Goal: Task Accomplishment & Management: Use online tool/utility

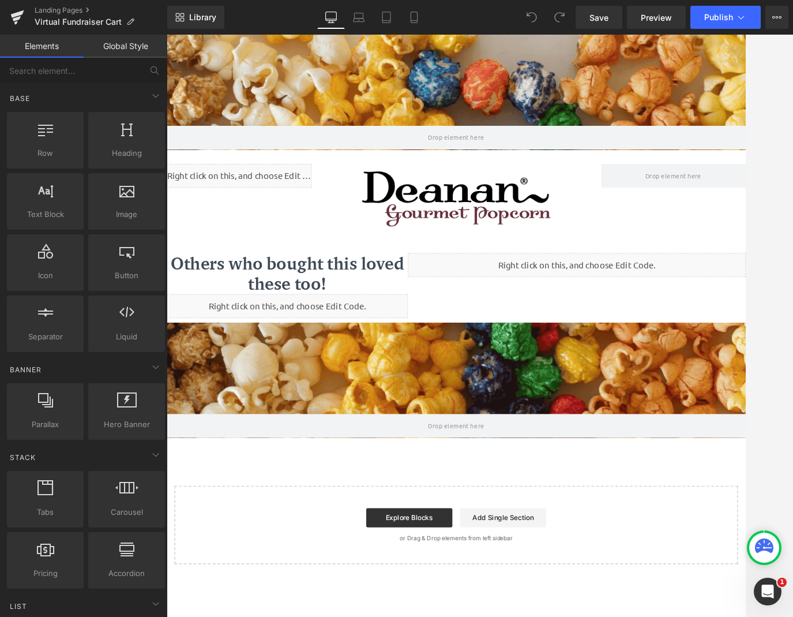
scroll to position [702, 698]
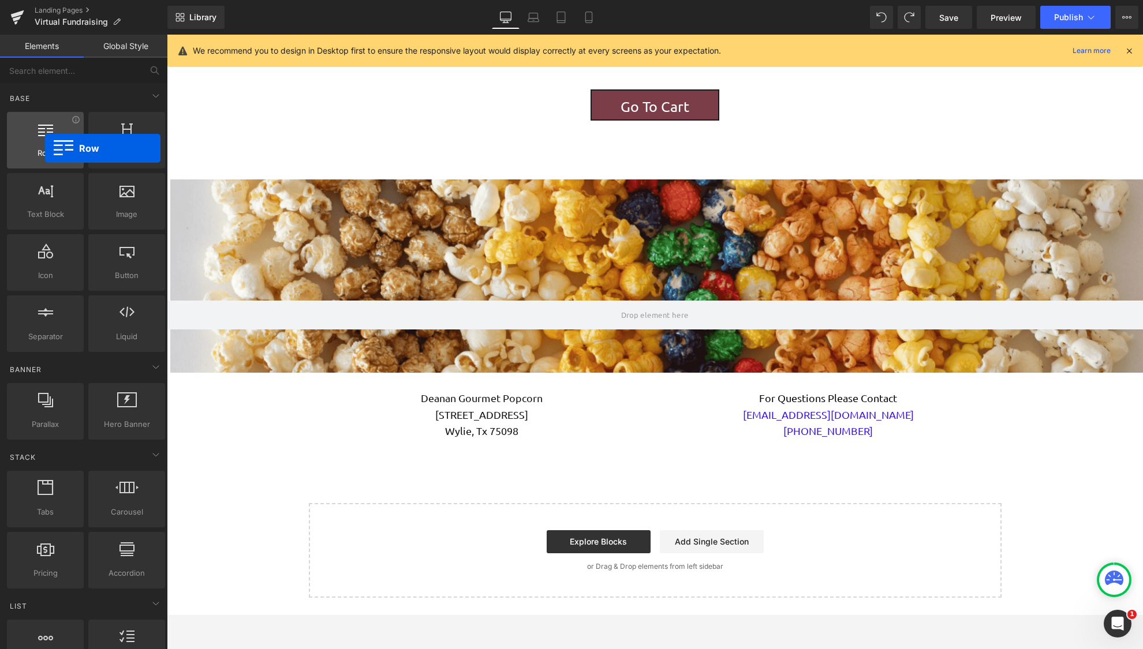
click at [44, 145] on div "Row rows, columns, layouts, div" at bounding box center [45, 140] width 77 height 57
click at [350, 412] on p "[STREET_ADDRESS]" at bounding box center [481, 415] width 329 height 17
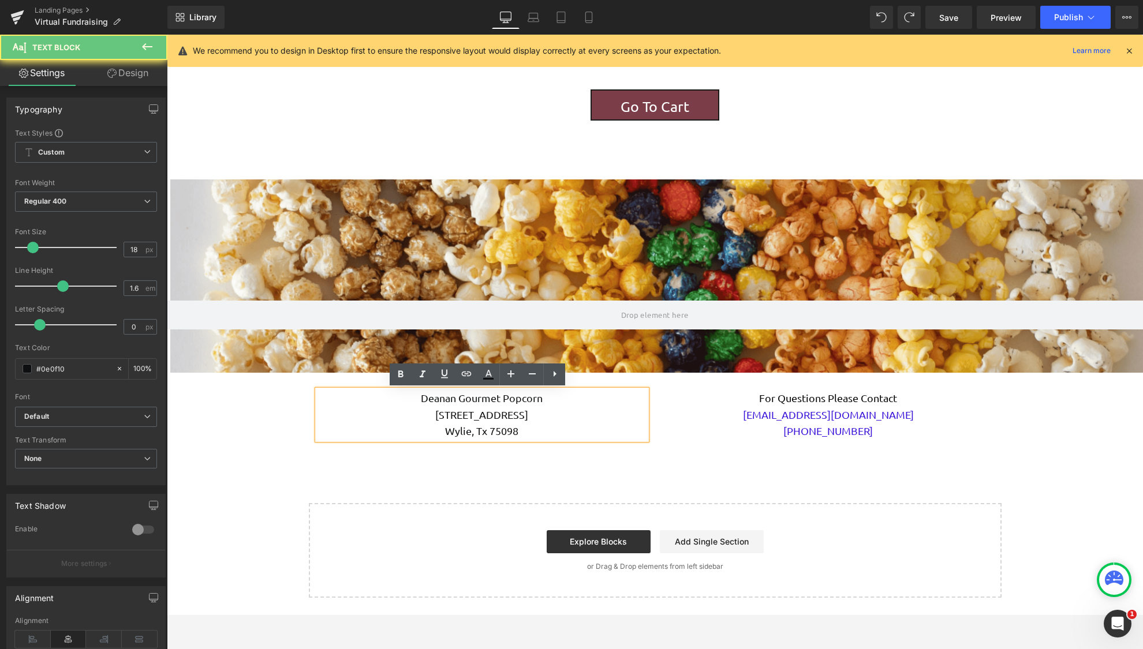
click at [399, 411] on p "[STREET_ADDRESS]" at bounding box center [481, 415] width 329 height 17
click at [726, 425] on p "[PHONE_NUMBER]" at bounding box center [828, 431] width 329 height 17
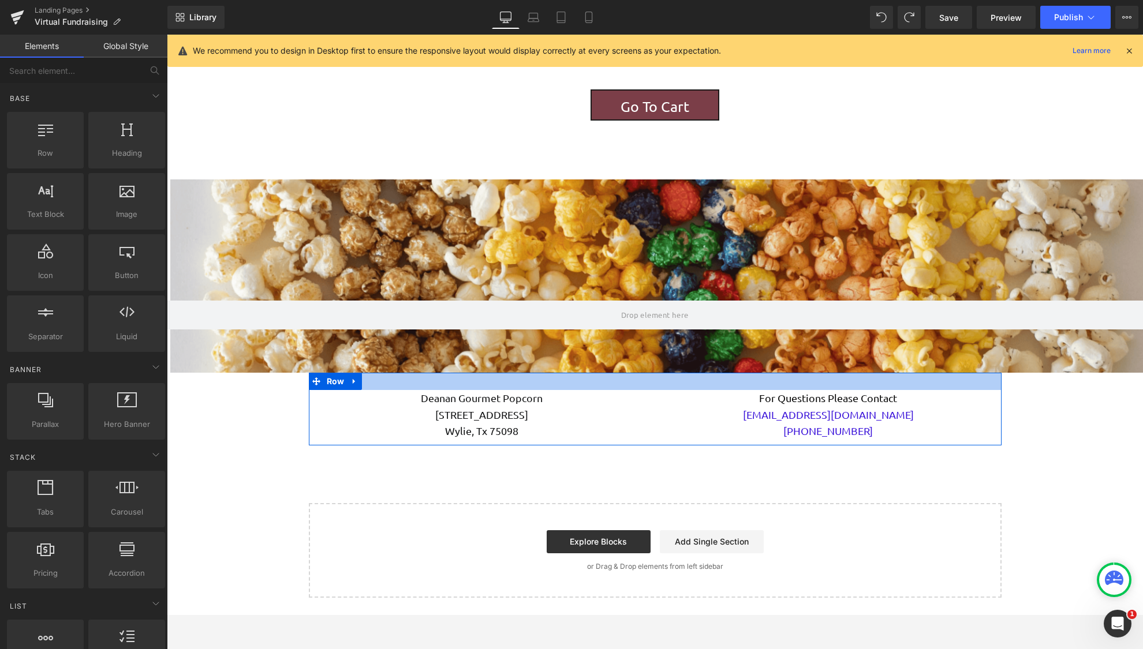
click at [641, 388] on div at bounding box center [655, 381] width 692 height 17
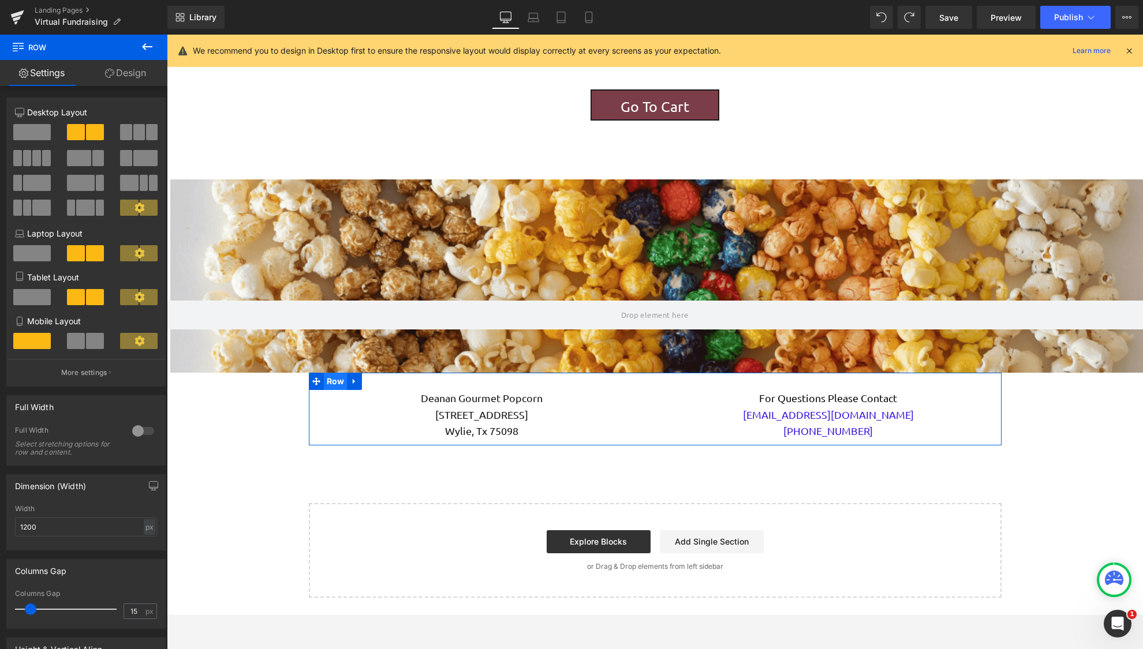
click at [333, 377] on span "Row" at bounding box center [336, 381] width 24 height 17
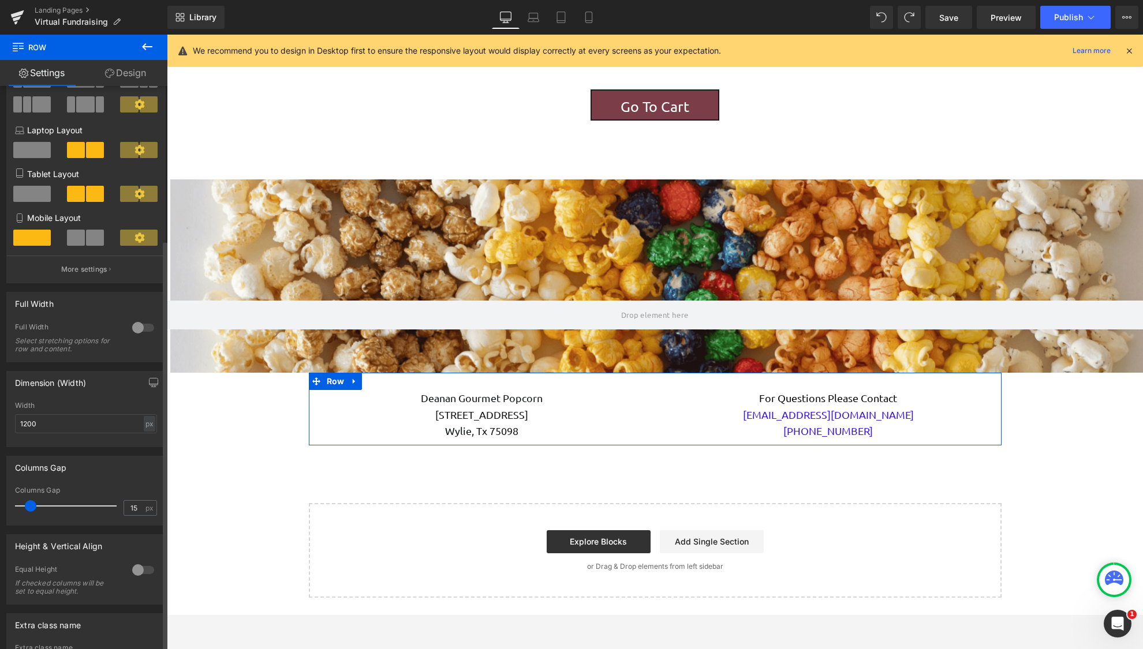
scroll to position [213, 0]
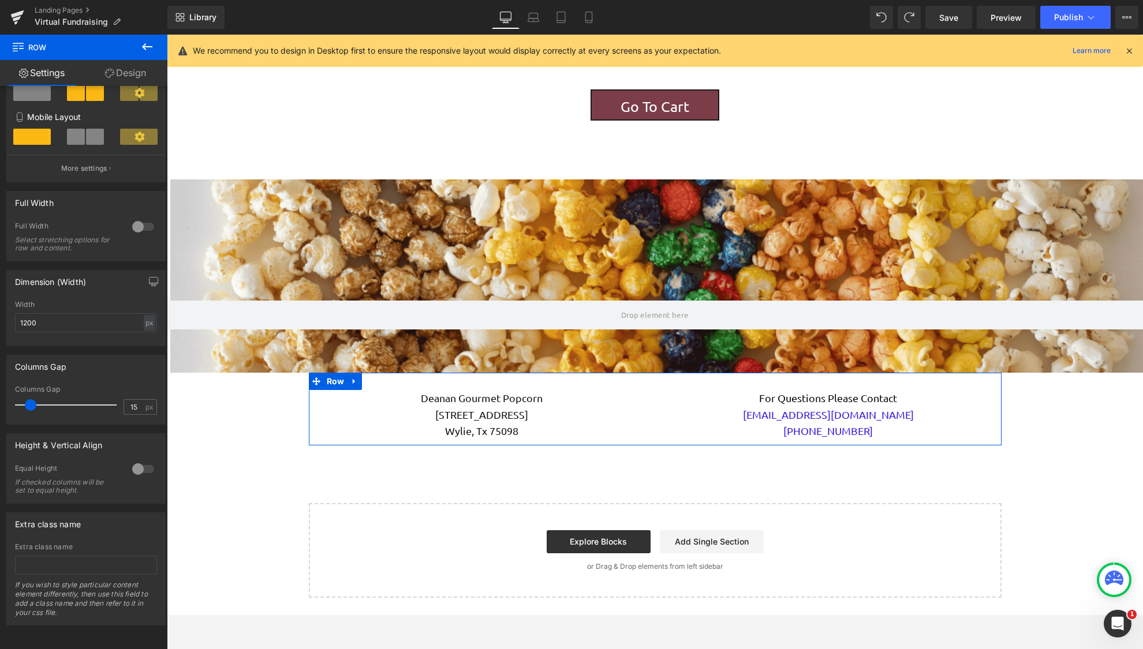
click at [117, 68] on link "Design" at bounding box center [126, 73] width 84 height 26
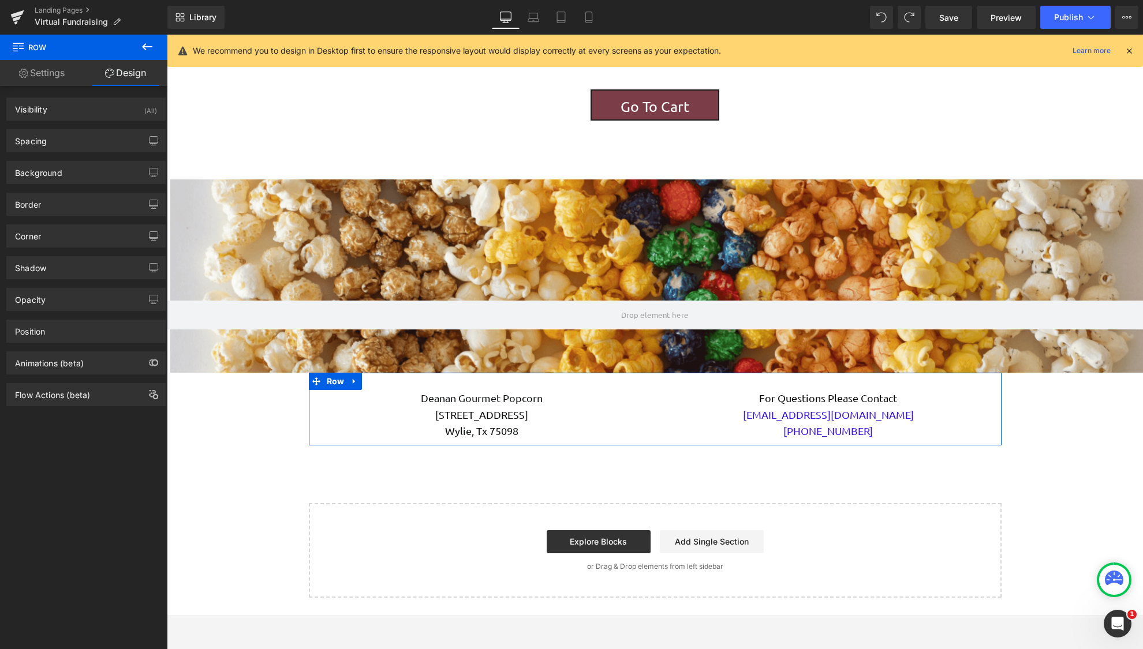
type input "transparent"
type input "0"
click at [56, 161] on div "Background Color & Image color transparent Color transparent 0 % Image Replace …" at bounding box center [85, 172] width 159 height 23
click at [54, 171] on div "Background" at bounding box center [38, 170] width 47 height 16
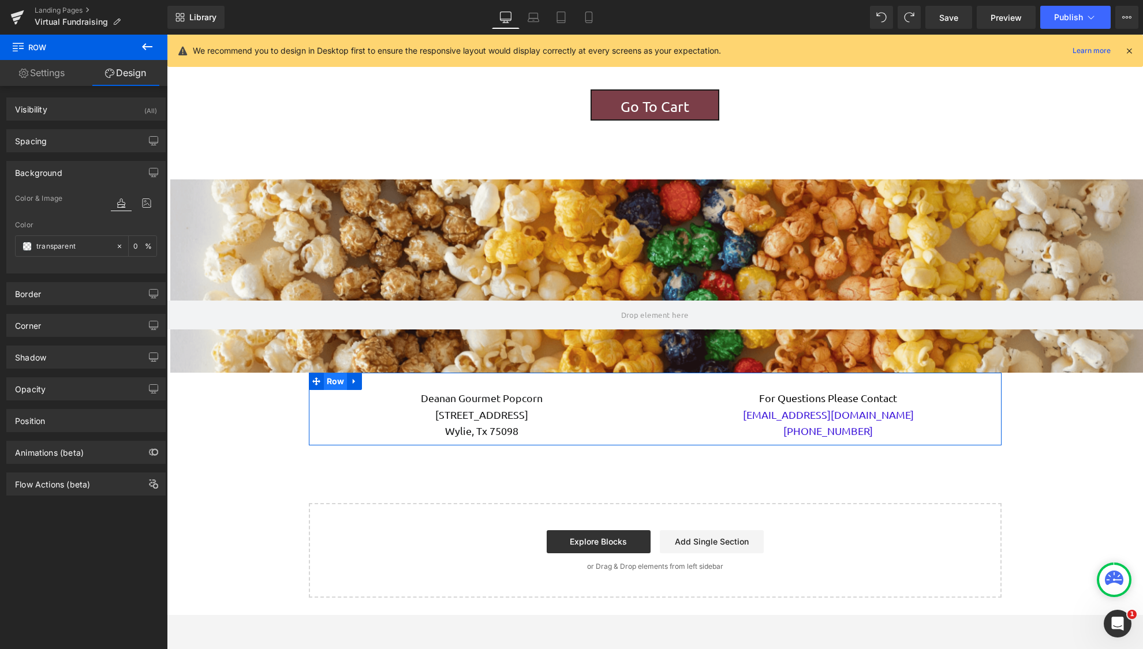
click at [324, 380] on span "Row" at bounding box center [336, 381] width 24 height 17
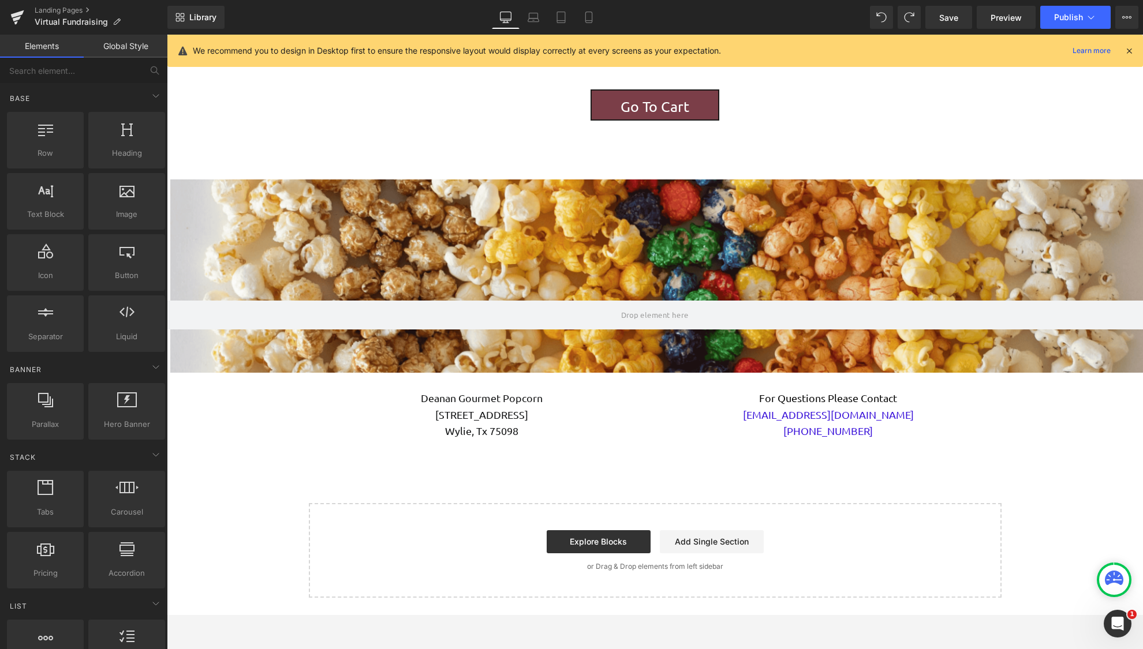
click at [330, 381] on span "Row" at bounding box center [336, 381] width 24 height 17
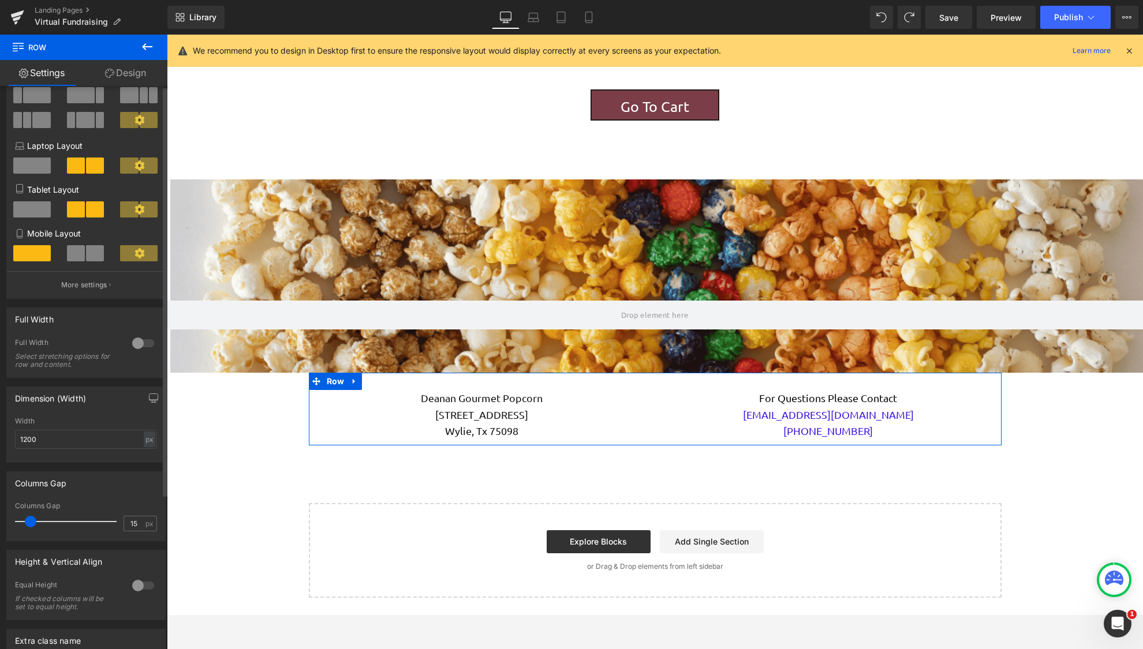
scroll to position [0, 0]
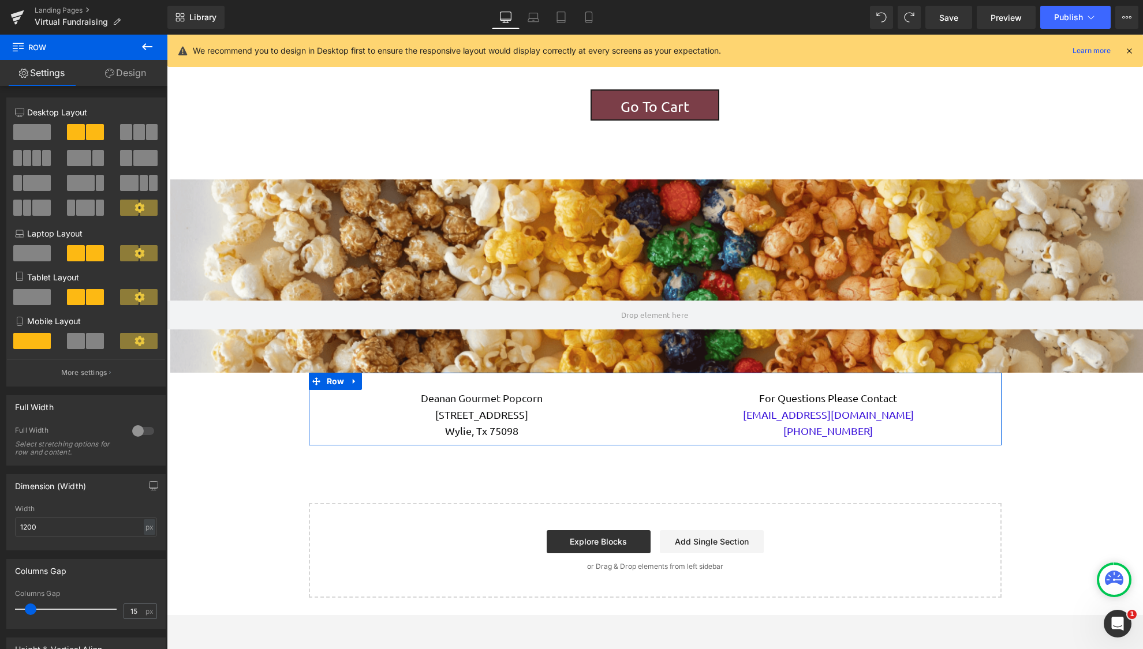
drag, startPoint x: 131, startPoint y: 77, endPoint x: 62, endPoint y: 175, distance: 120.1
click at [131, 77] on link "Design" at bounding box center [126, 73] width 84 height 26
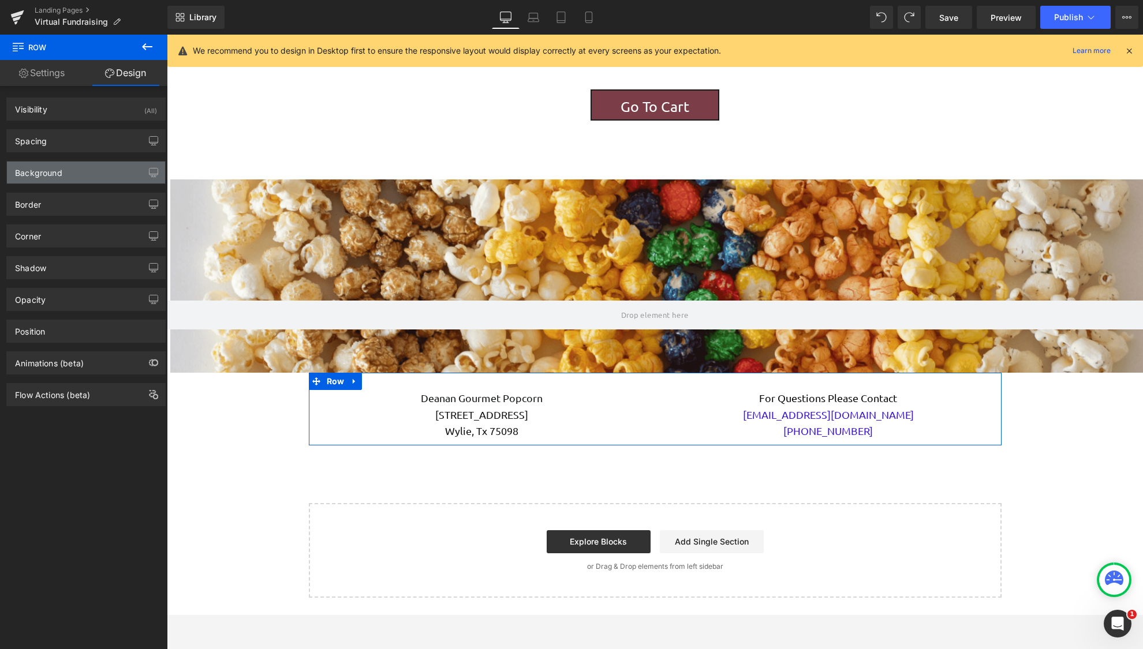
click at [61, 177] on div "Background" at bounding box center [38, 170] width 47 height 16
type input "transparent"
type input "0"
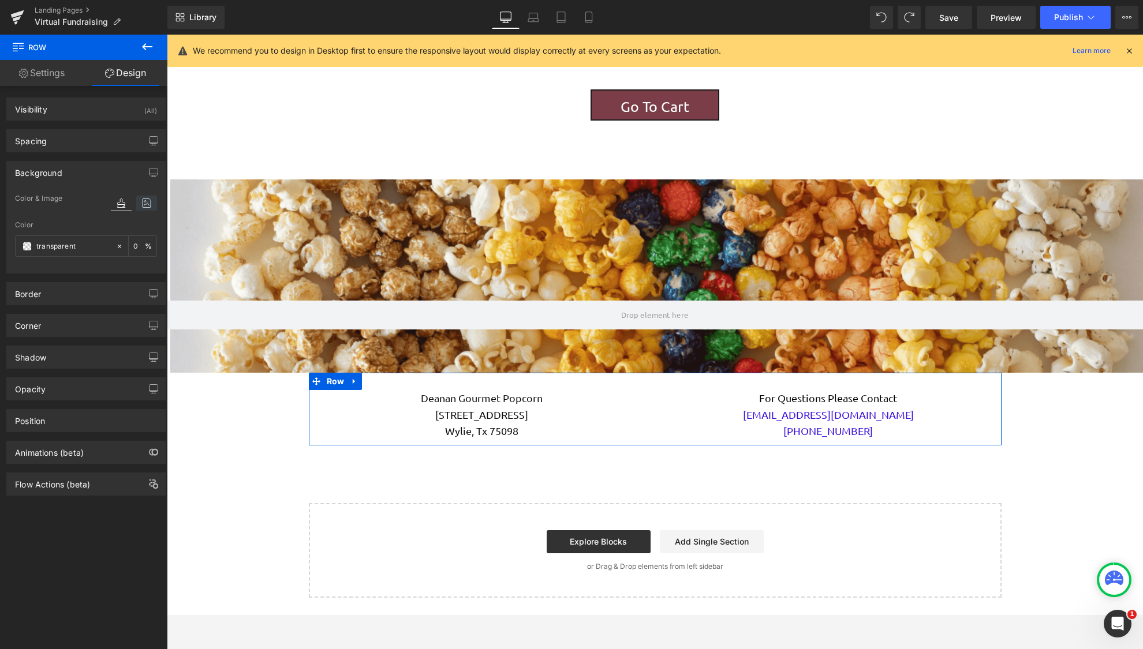
click at [147, 203] on icon at bounding box center [146, 203] width 21 height 15
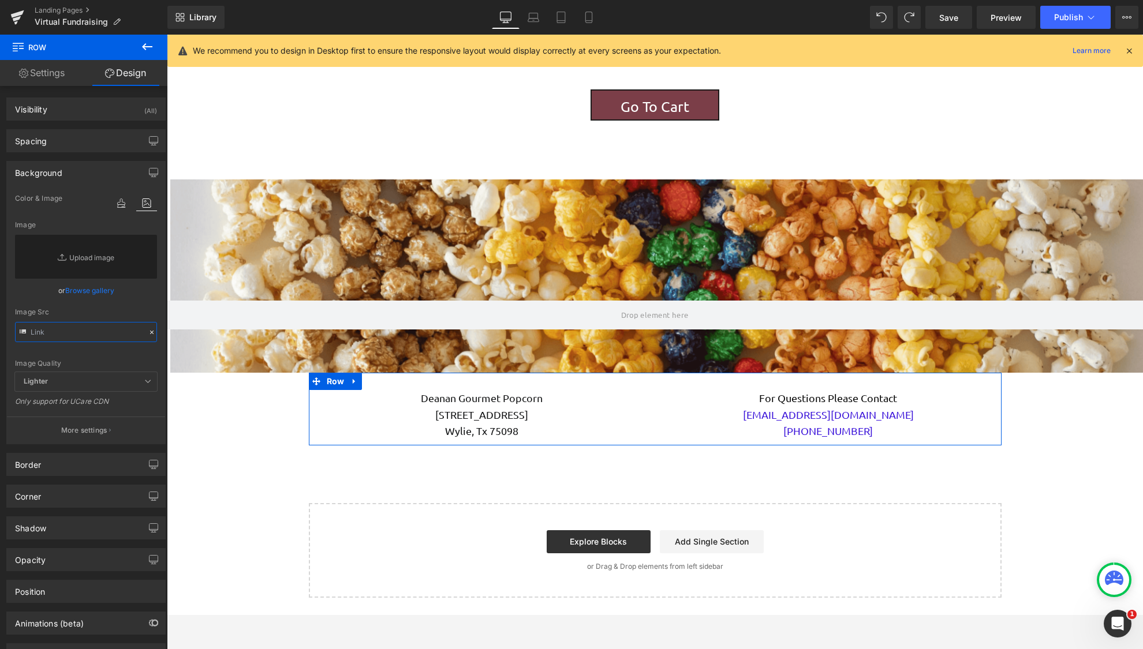
click at [78, 328] on input "text" at bounding box center [86, 332] width 142 height 20
paste input "[URL][DOMAIN_NAME]"
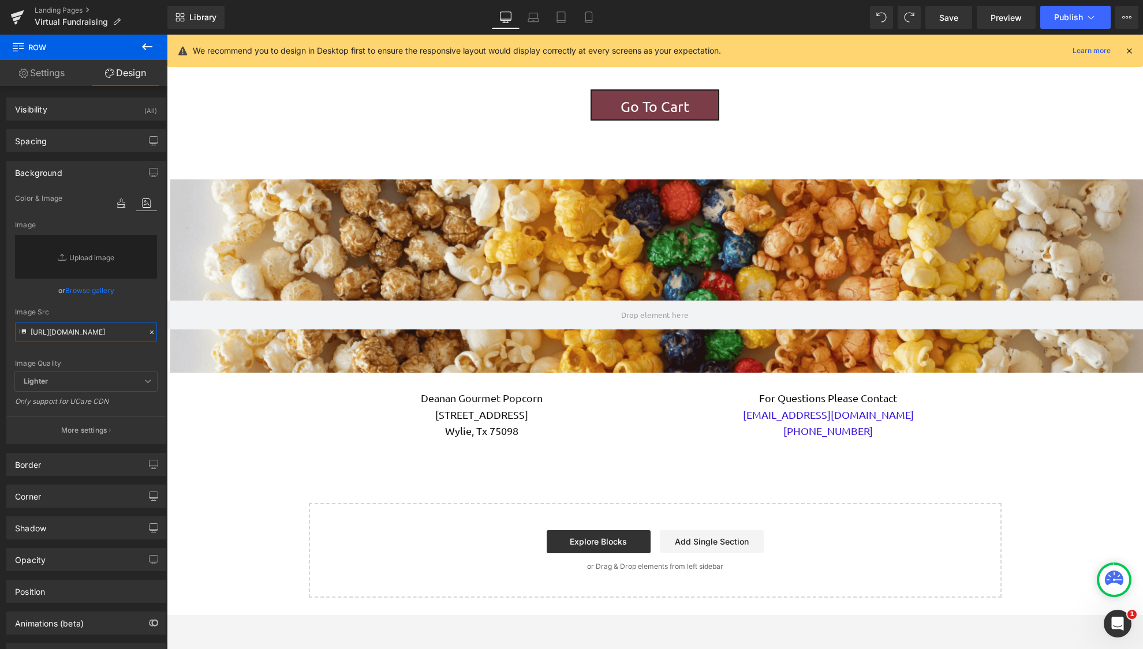
type input "[URL][DOMAIN_NAME]"
click at [119, 219] on div "image" at bounding box center [134, 204] width 46 height 34
click at [144, 352] on div "Image Quality Lighter Lightest Lighter Lighter Lightest Only support for UCare …" at bounding box center [86, 282] width 142 height 181
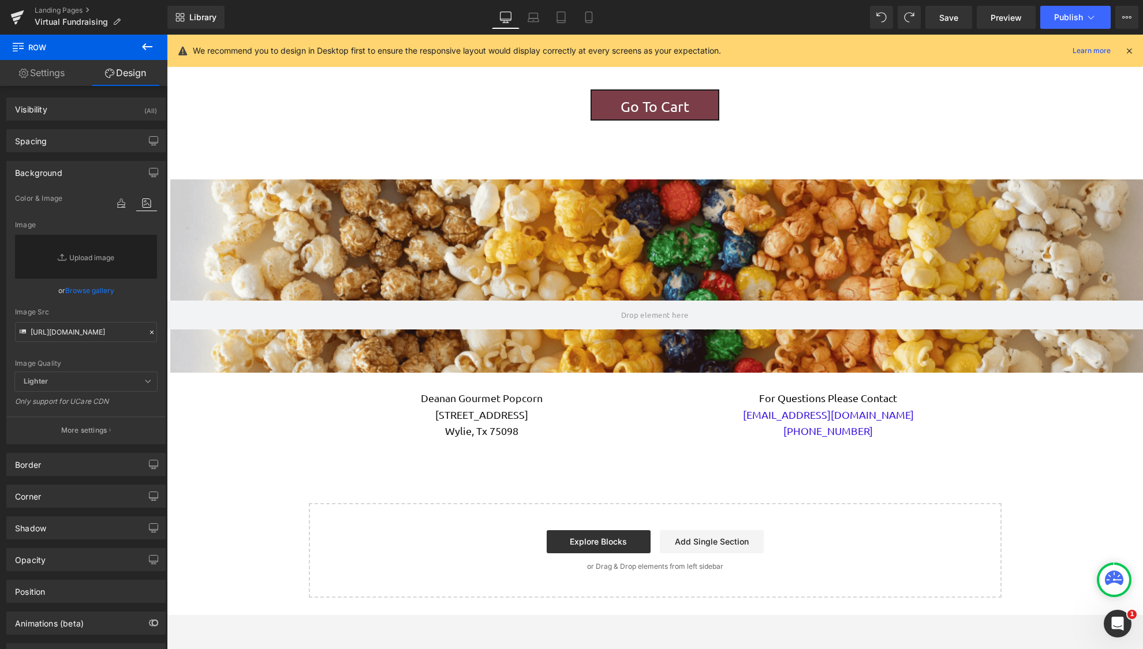
drag, startPoint x: 144, startPoint y: 352, endPoint x: 20, endPoint y: 174, distance: 217.1
click at [144, 352] on div "Image Quality Lighter Lightest Lighter Lighter Lightest Only support for UCare …" at bounding box center [86, 282] width 142 height 181
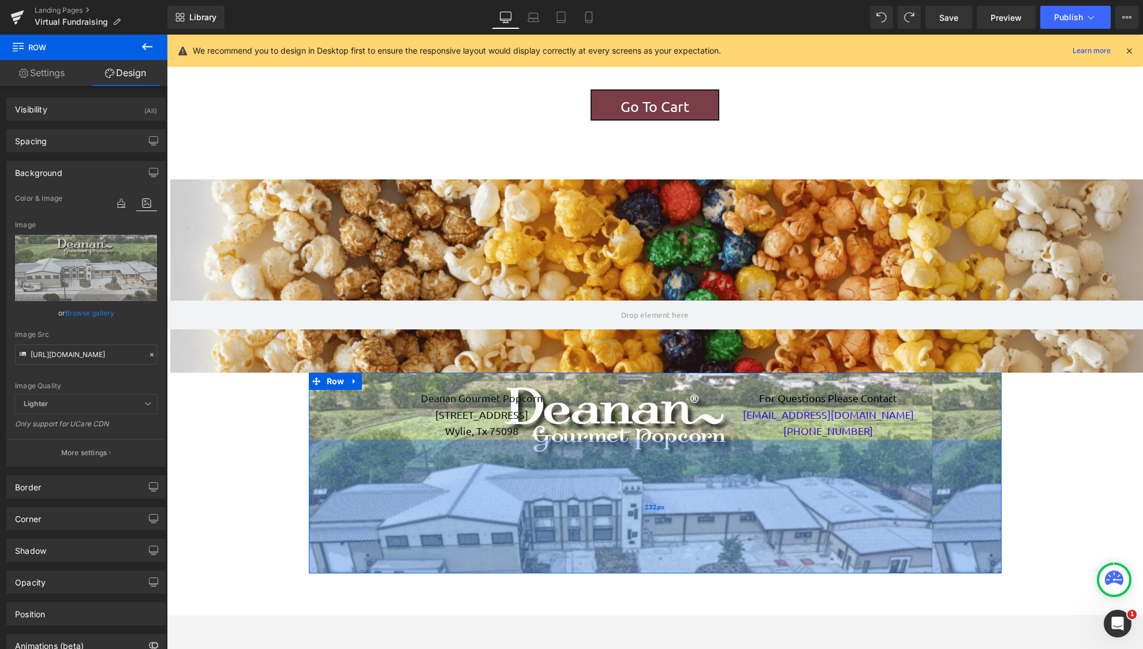
drag, startPoint x: 334, startPoint y: 443, endPoint x: 321, endPoint y: 571, distance: 128.2
click at [331, 570] on div "232px" at bounding box center [655, 507] width 692 height 134
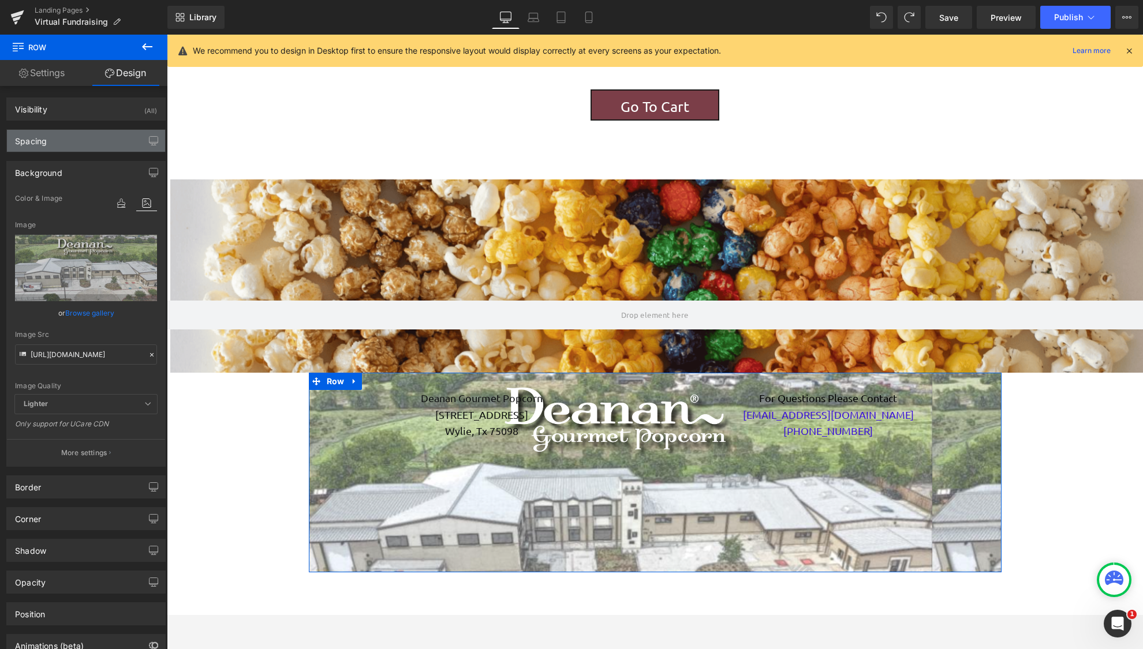
click at [81, 137] on div "Spacing" at bounding box center [86, 141] width 158 height 22
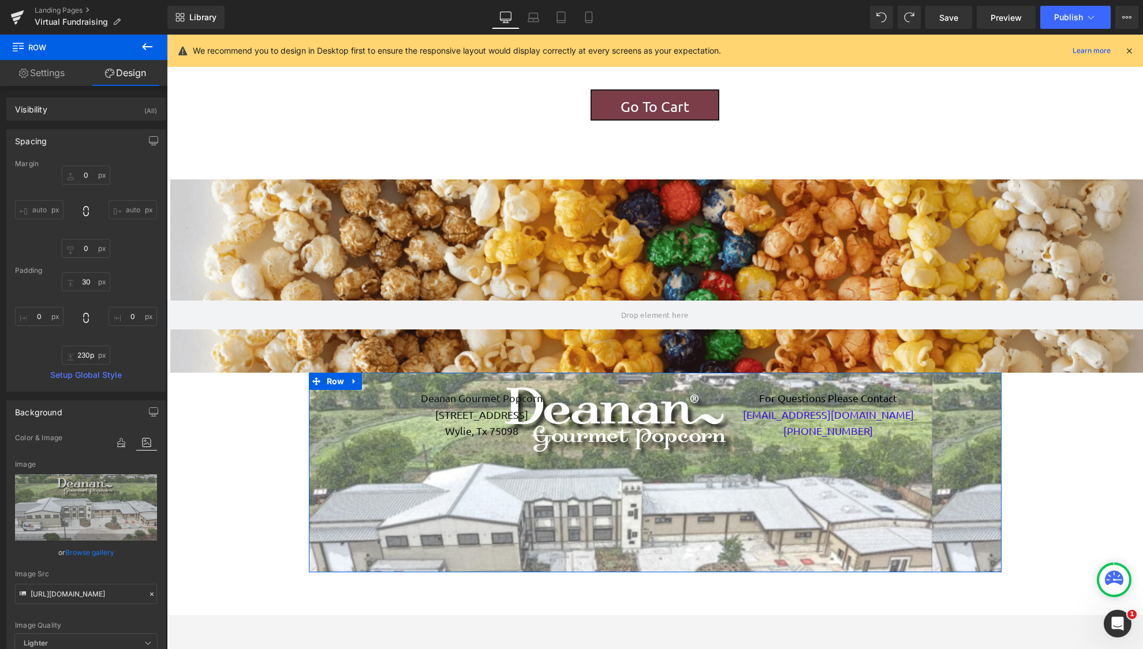
scroll to position [1875, 967]
click at [90, 173] on input "0" at bounding box center [86, 175] width 48 height 19
click at [86, 173] on input "0" at bounding box center [86, 175] width 48 height 19
click at [92, 173] on input "30" at bounding box center [86, 175] width 48 height 19
click at [82, 281] on input "30" at bounding box center [86, 281] width 48 height 19
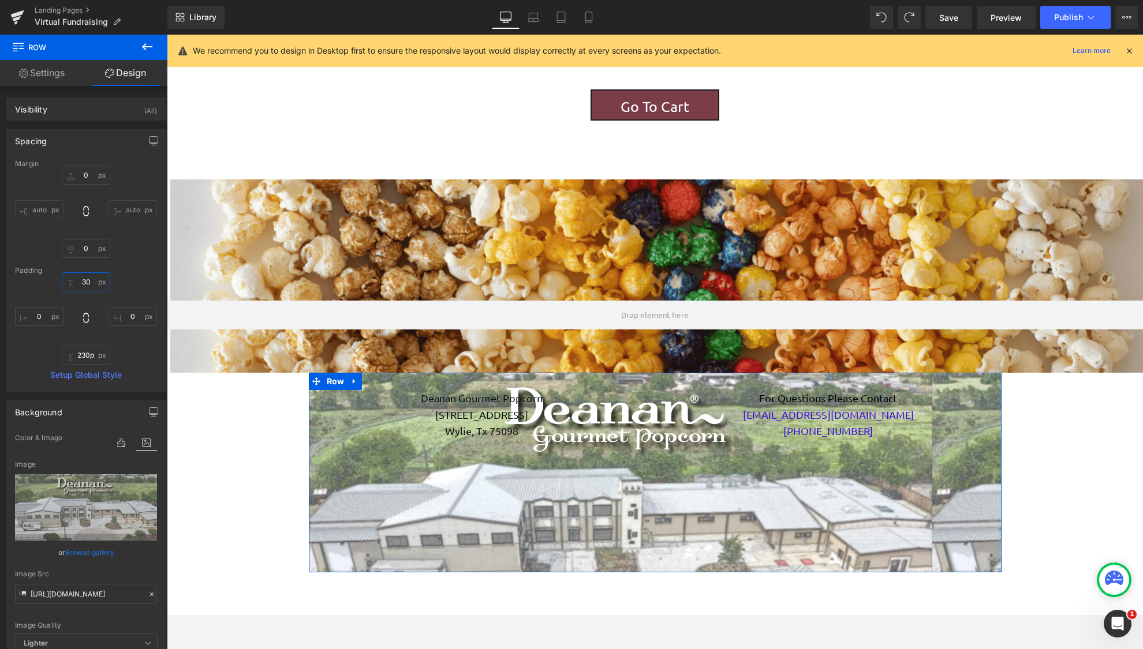
click at [82, 281] on input "30" at bounding box center [86, 281] width 48 height 19
click at [92, 279] on input "30" at bounding box center [86, 281] width 48 height 19
click at [89, 279] on input "30" at bounding box center [86, 281] width 48 height 19
click at [126, 256] on div "0px auto auto 0px 0 auto auto" at bounding box center [86, 212] width 142 height 92
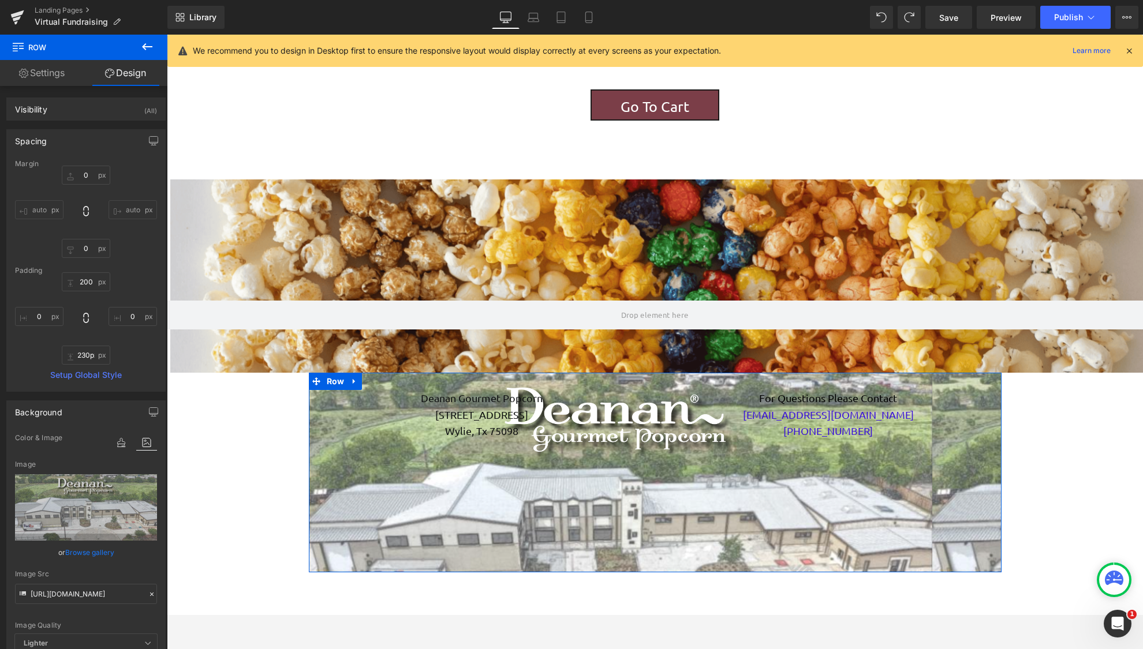
click at [126, 274] on div "Padding" at bounding box center [86, 271] width 142 height 8
click at [86, 314] on icon at bounding box center [85, 318] width 5 height 10
click at [87, 278] on input "0" at bounding box center [86, 281] width 48 height 19
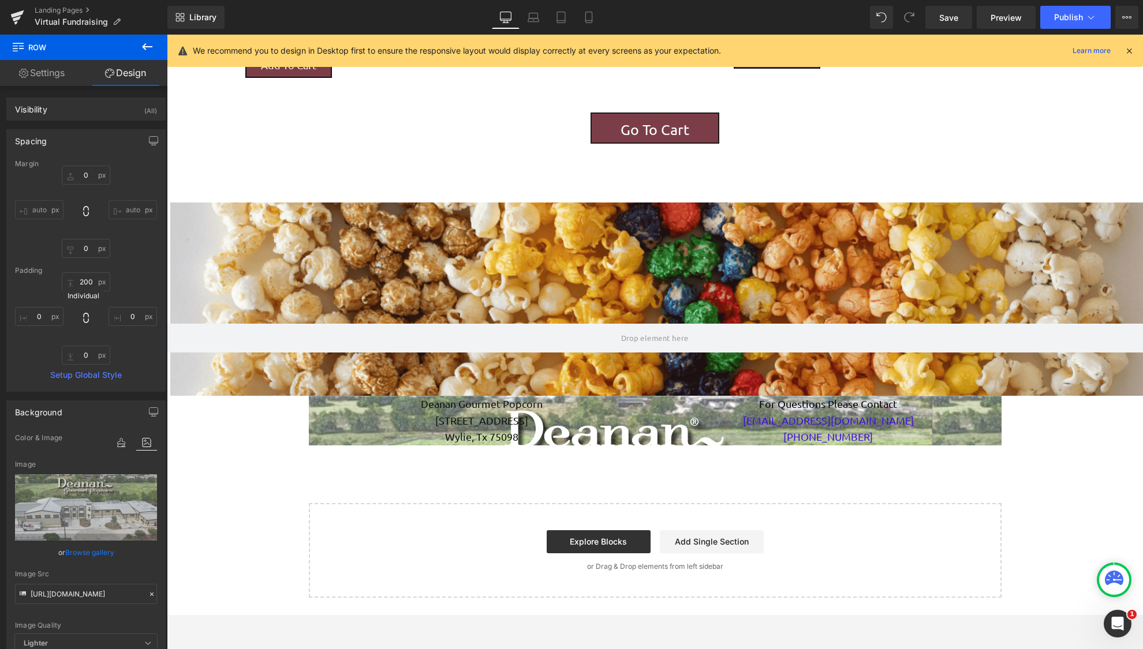
drag, startPoint x: 345, startPoint y: 446, endPoint x: 226, endPoint y: 450, distance: 119.5
click at [81, 279] on input "200" at bounding box center [86, 281] width 48 height 19
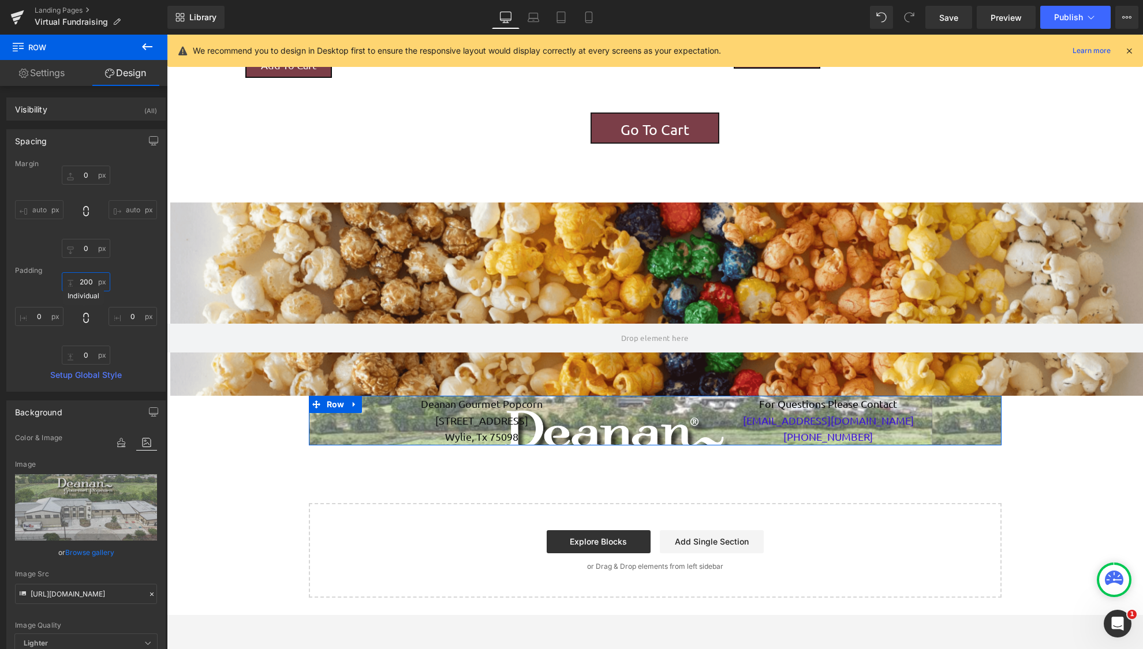
click at [81, 279] on input "200" at bounding box center [86, 281] width 48 height 19
click at [140, 287] on div "0px 0px 0 0px 0 0px 0" at bounding box center [86, 318] width 142 height 92
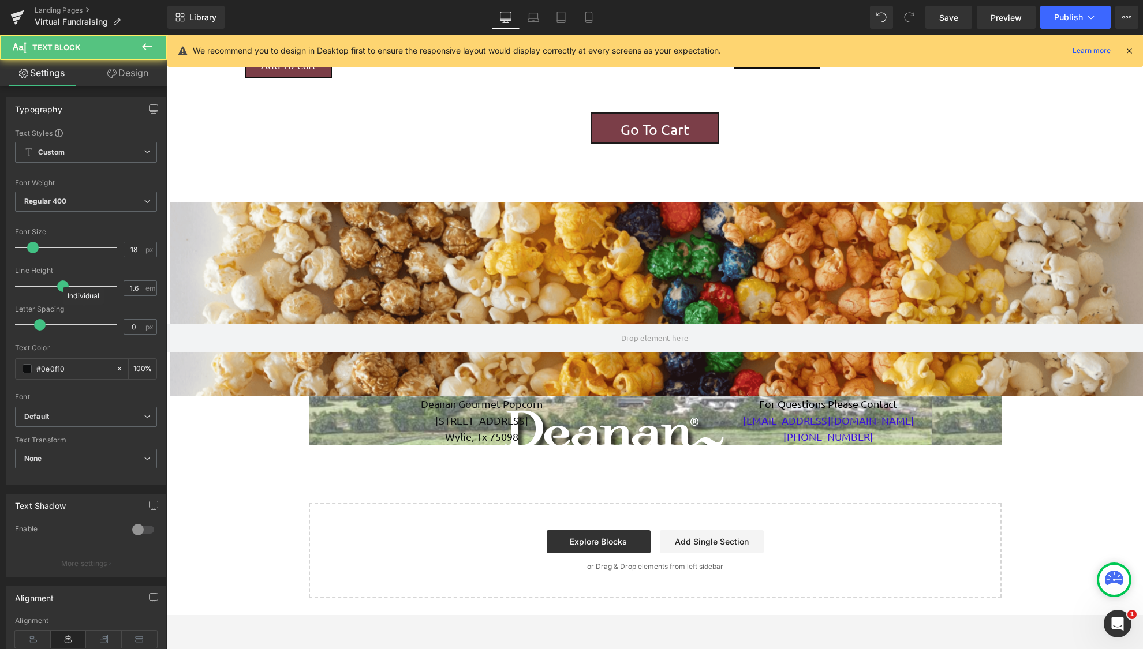
click at [407, 441] on div "Deanan Gourmet Popcorn [STREET_ADDRESS] Wylie, Tx 75098 Text Block For Question…" at bounding box center [655, 421] width 692 height 50
click at [341, 410] on span "Row" at bounding box center [336, 404] width 24 height 17
click at [366, 414] on div "Deanan Gourmet Popcorn [STREET_ADDRESS] Wylie, Tx 75098 Text Block For Question…" at bounding box center [655, 421] width 692 height 50
click at [385, 415] on div "Deanan Gourmet Popcorn [STREET_ADDRESS] Wylie, Tx 75098 Text Block For Question…" at bounding box center [655, 421] width 692 height 50
click at [328, 406] on span "Row" at bounding box center [336, 404] width 24 height 17
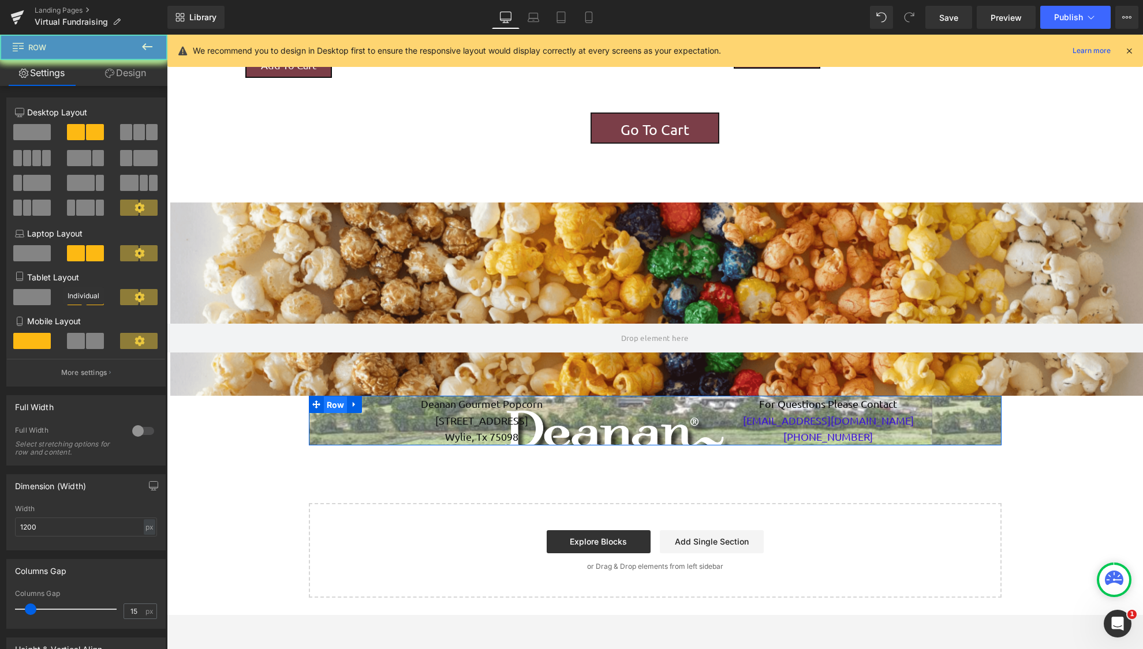
click at [124, 78] on link "Design" at bounding box center [126, 73] width 84 height 26
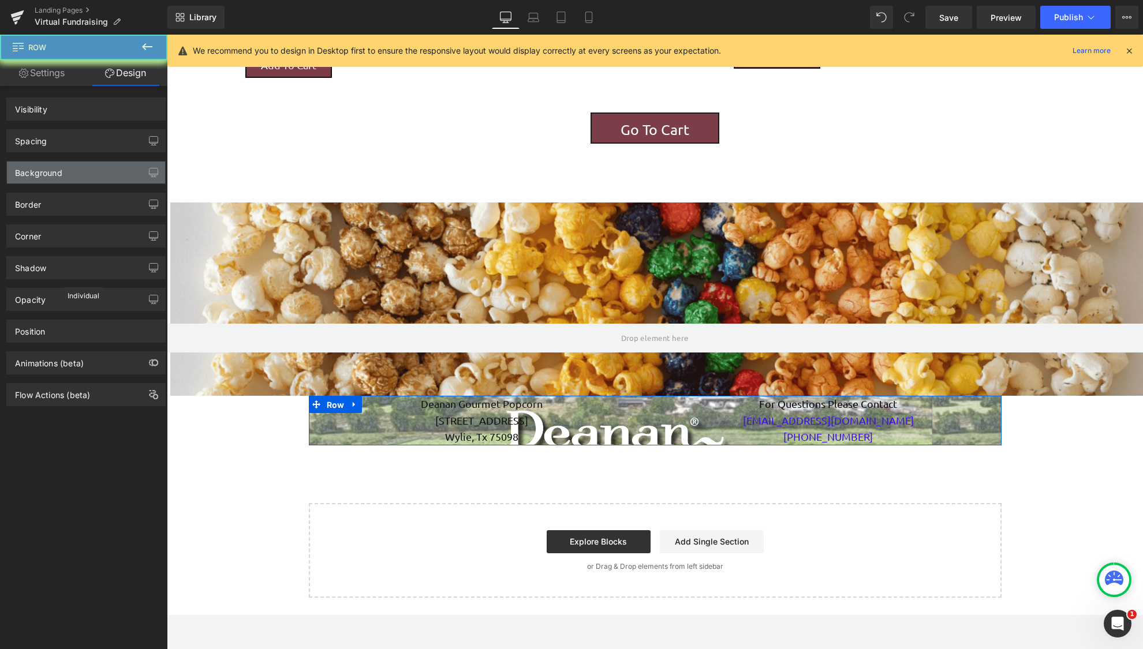
click at [58, 164] on div "Background" at bounding box center [38, 170] width 47 height 16
click at [56, 171] on div "Background" at bounding box center [38, 170] width 47 height 16
click at [121, 171] on div "Background" at bounding box center [86, 173] width 158 height 22
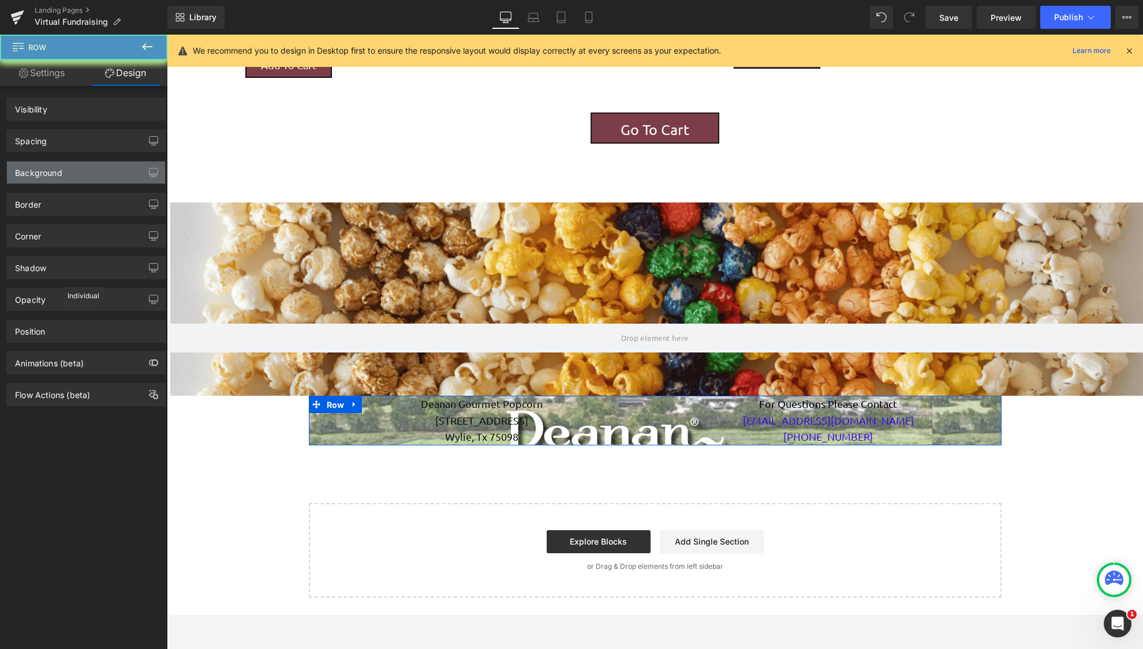
click at [121, 171] on div "Background" at bounding box center [86, 173] width 158 height 22
drag, startPoint x: 121, startPoint y: 171, endPoint x: 144, endPoint y: 382, distance: 211.9
click at [121, 171] on div "Background" at bounding box center [86, 173] width 158 height 22
click at [59, 172] on div "Background" at bounding box center [38, 170] width 47 height 16
click at [107, 173] on div "Background" at bounding box center [86, 173] width 158 height 22
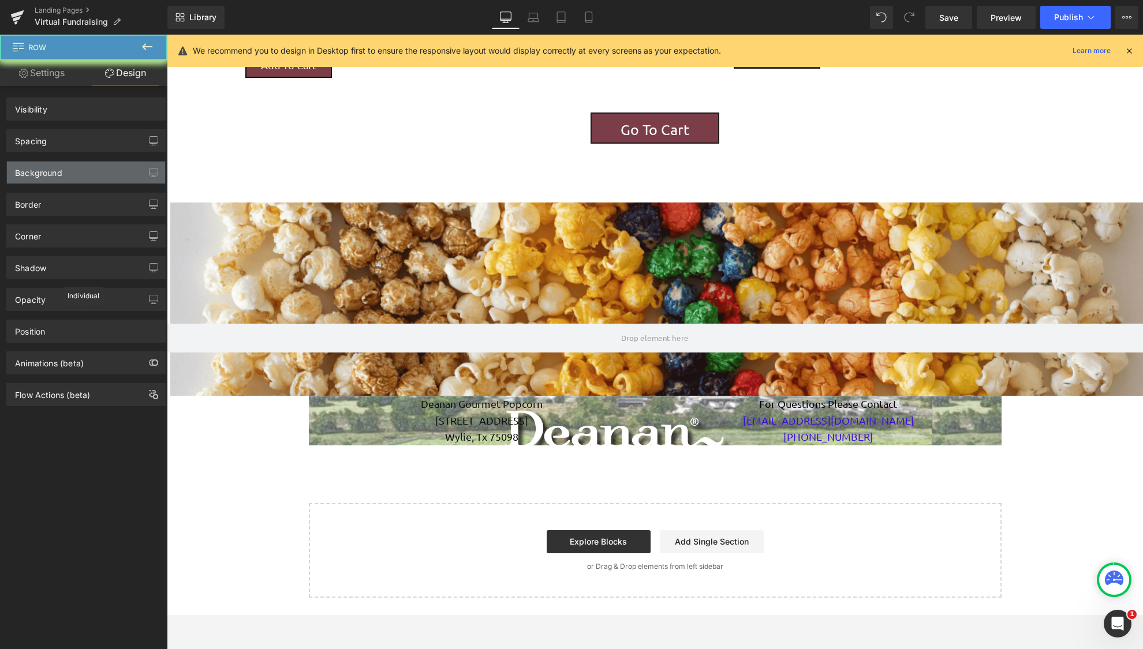
click at [107, 173] on div "Background" at bounding box center [86, 173] width 158 height 22
drag, startPoint x: 107, startPoint y: 173, endPoint x: 166, endPoint y: 372, distance: 208.1
click at [107, 173] on div "Background" at bounding box center [86, 173] width 158 height 22
click at [67, 172] on div "Background" at bounding box center [86, 173] width 158 height 22
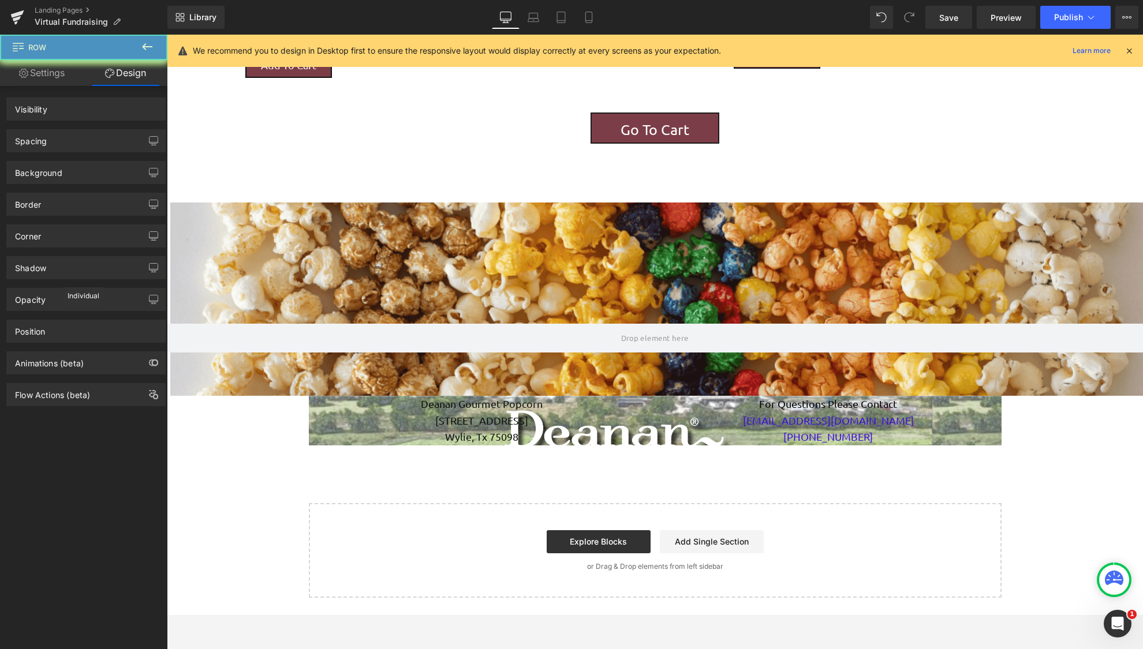
click at [148, 46] on icon at bounding box center [147, 46] width 10 height 7
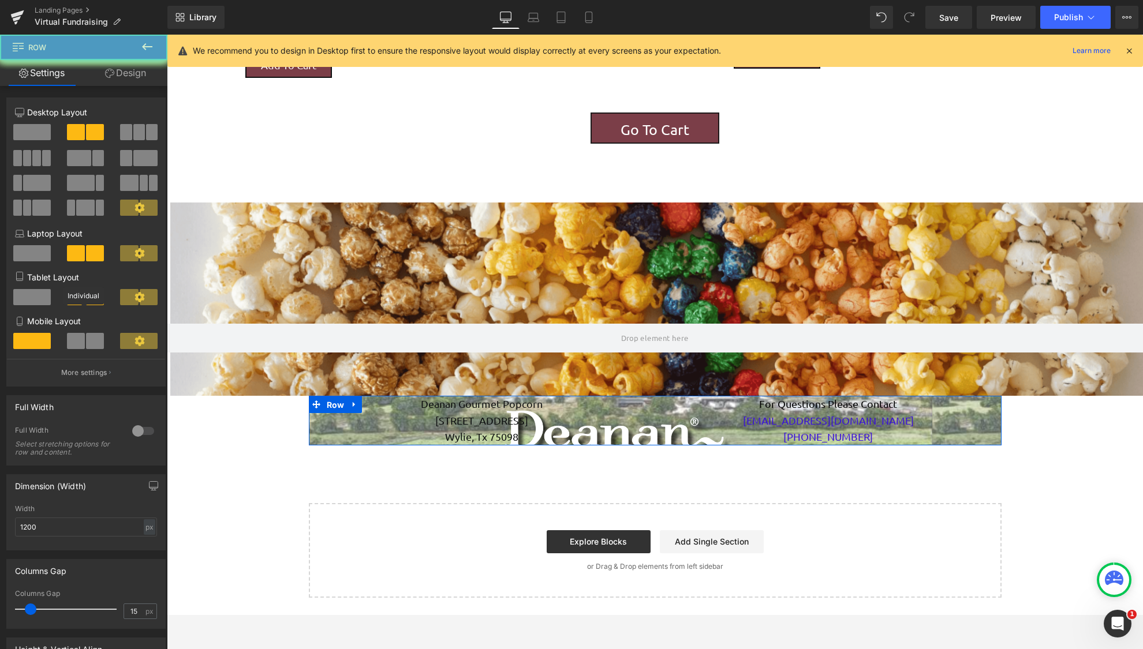
click at [312, 432] on div "Deanan Gourmet Popcorn [STREET_ADDRESS] Wylie, Tx 75098 Text Block For Question…" at bounding box center [655, 421] width 692 height 50
drag, startPoint x: 286, startPoint y: 422, endPoint x: 308, endPoint y: 76, distance: 346.3
click at [143, 42] on icon at bounding box center [147, 47] width 14 height 14
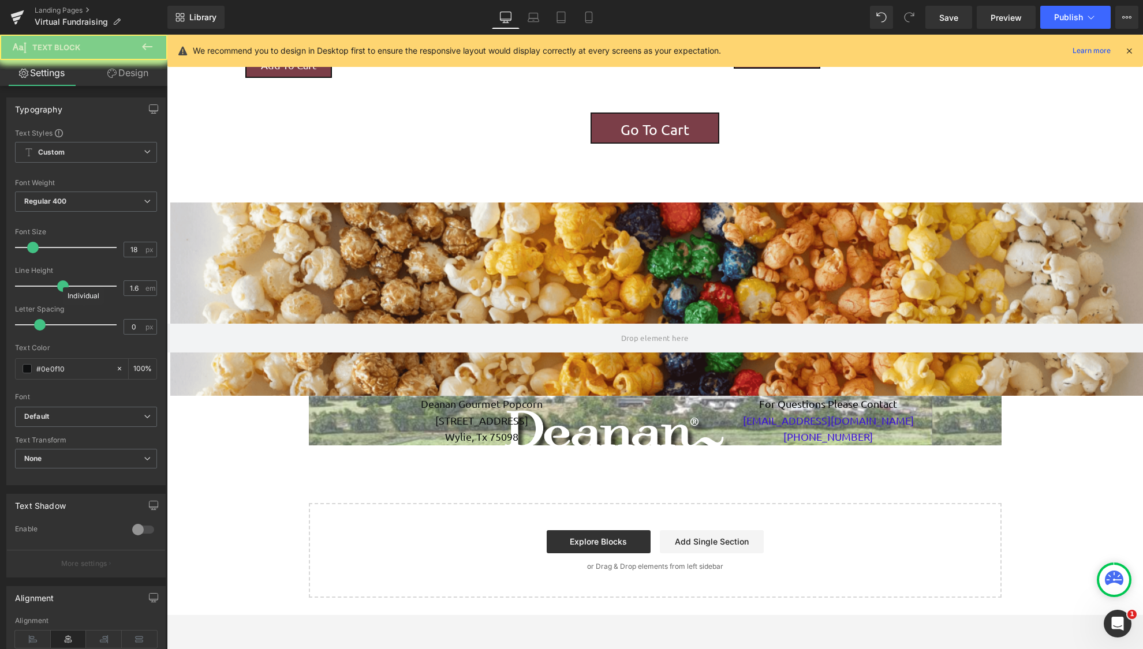
click at [367, 443] on div "Deanan Gourmet Popcorn [STREET_ADDRESS] Wylie, Tx 75098 Text Block For Question…" at bounding box center [655, 421] width 692 height 50
click at [167, 35] on div "230px" at bounding box center [167, 35] width 0 height 0
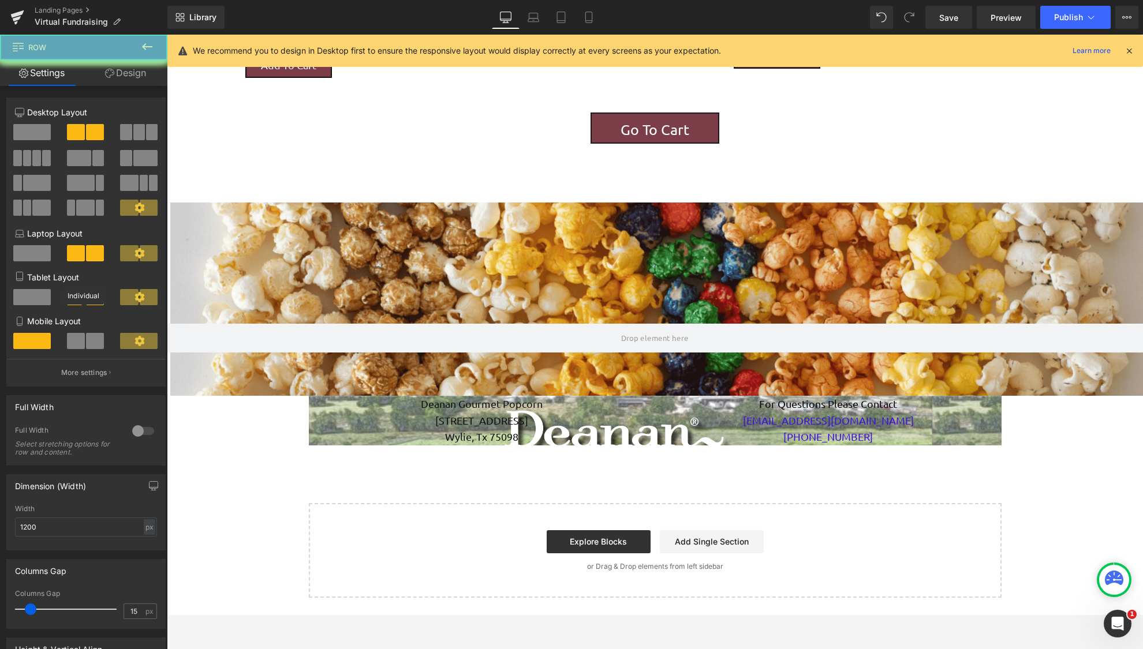
click at [144, 48] on icon at bounding box center [147, 46] width 10 height 7
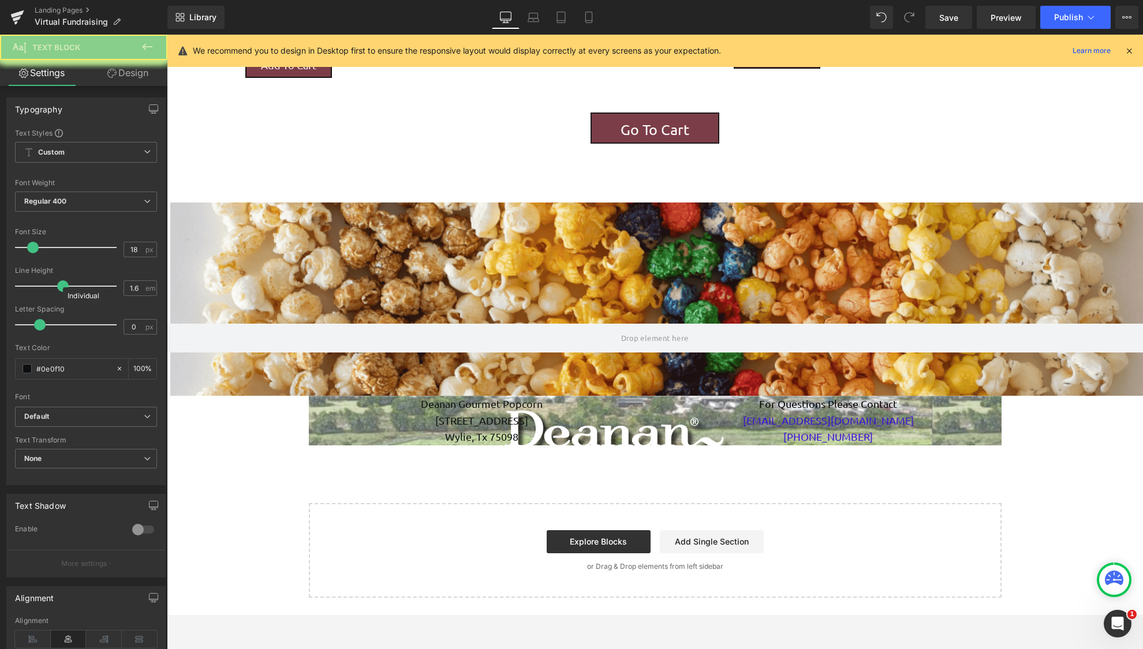
click at [398, 429] on div "Deanan Gourmet Popcorn [STREET_ADDRESS] Wylie, Tx 75098 Text Block For Question…" at bounding box center [655, 421] width 692 height 50
click at [369, 417] on div "Deanan Gourmet Popcorn [STREET_ADDRESS] Wylie, Tx 75098 Text Block For Question…" at bounding box center [655, 421] width 692 height 50
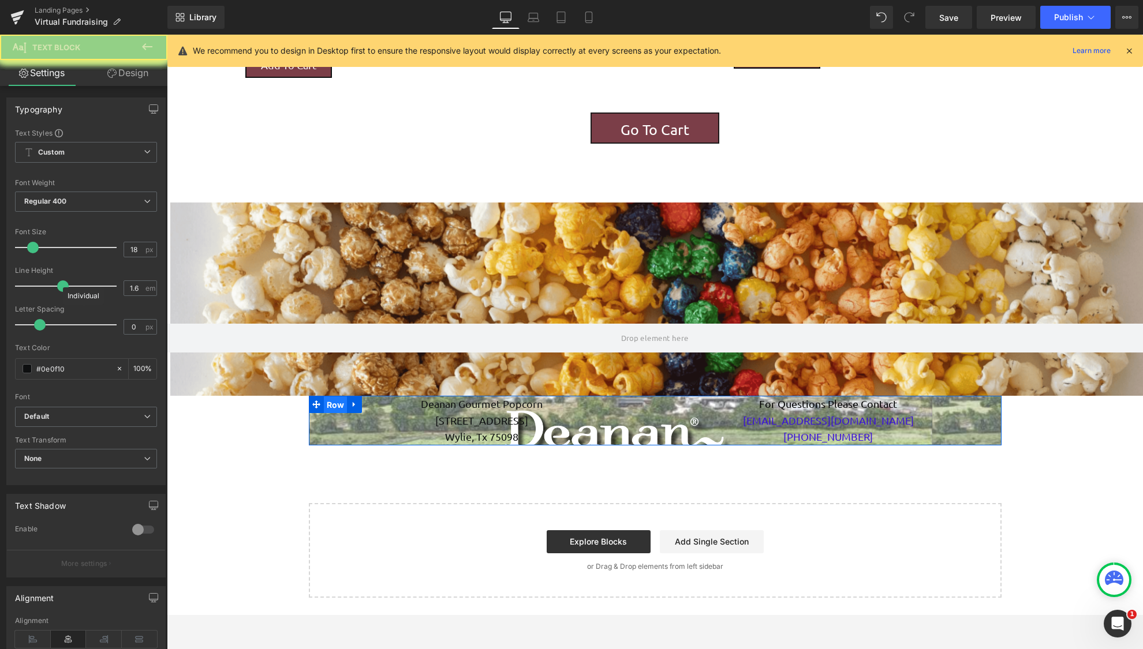
click at [327, 409] on span "Row" at bounding box center [336, 404] width 24 height 17
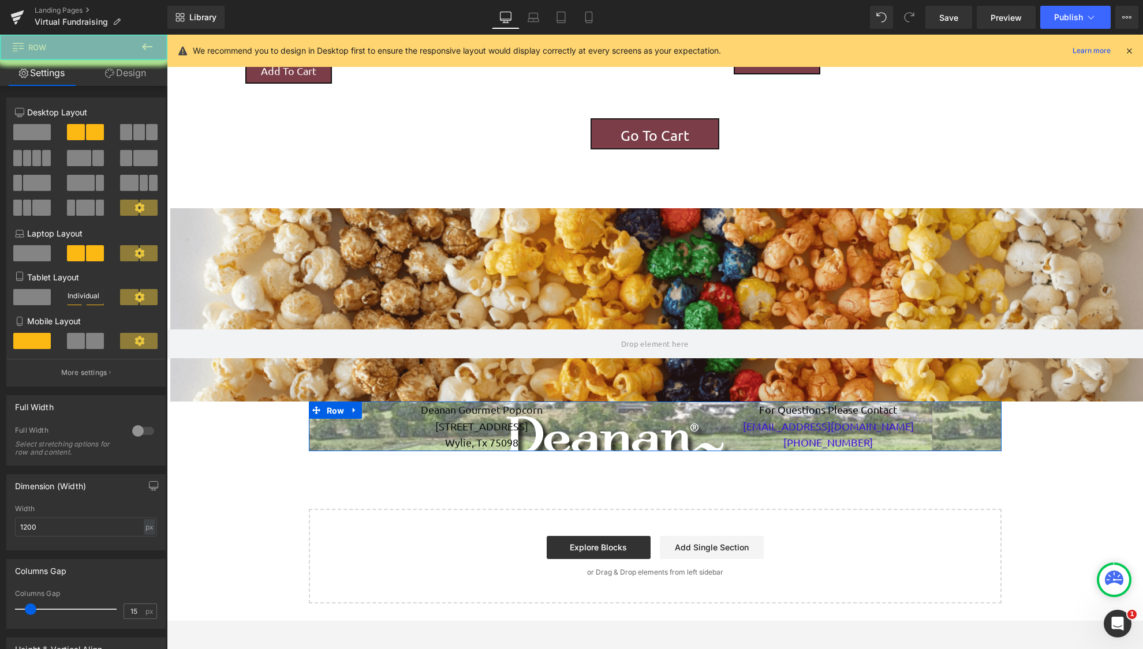
drag, startPoint x: 16, startPoint y: 425, endPoint x: 177, endPoint y: 420, distance: 160.5
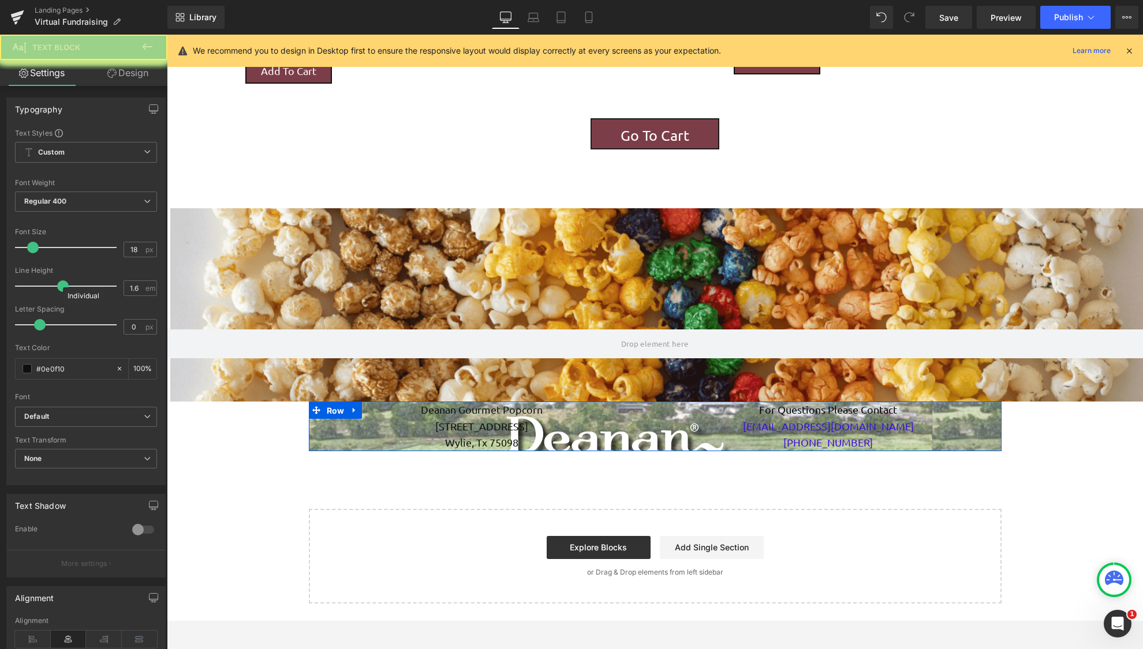
click at [343, 447] on div "Deanan Gourmet Popcorn [STREET_ADDRESS] Wylie, Tx 75098 Text Block For Question…" at bounding box center [655, 427] width 692 height 50
drag, startPoint x: 138, startPoint y: 78, endPoint x: 10, endPoint y: 73, distance: 128.2
click at [138, 78] on link "Design" at bounding box center [128, 73] width 84 height 26
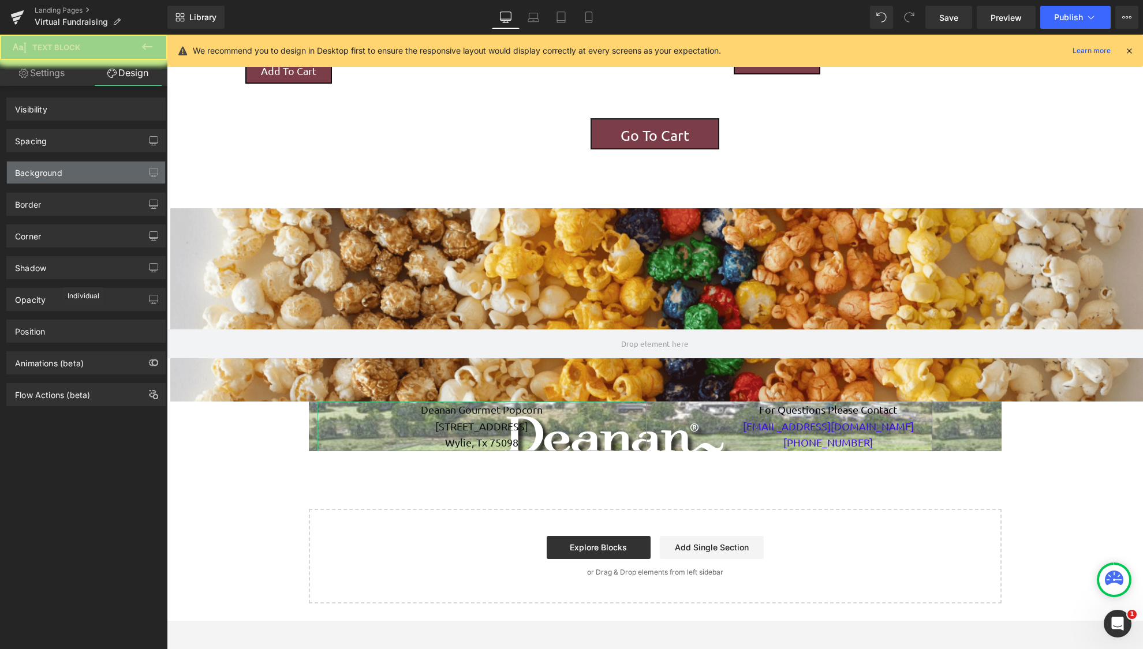
click at [80, 168] on div "Background" at bounding box center [86, 173] width 158 height 22
drag, startPoint x: 65, startPoint y: 174, endPoint x: 149, endPoint y: 422, distance: 262.6
click at [65, 174] on div "Background" at bounding box center [86, 173] width 158 height 22
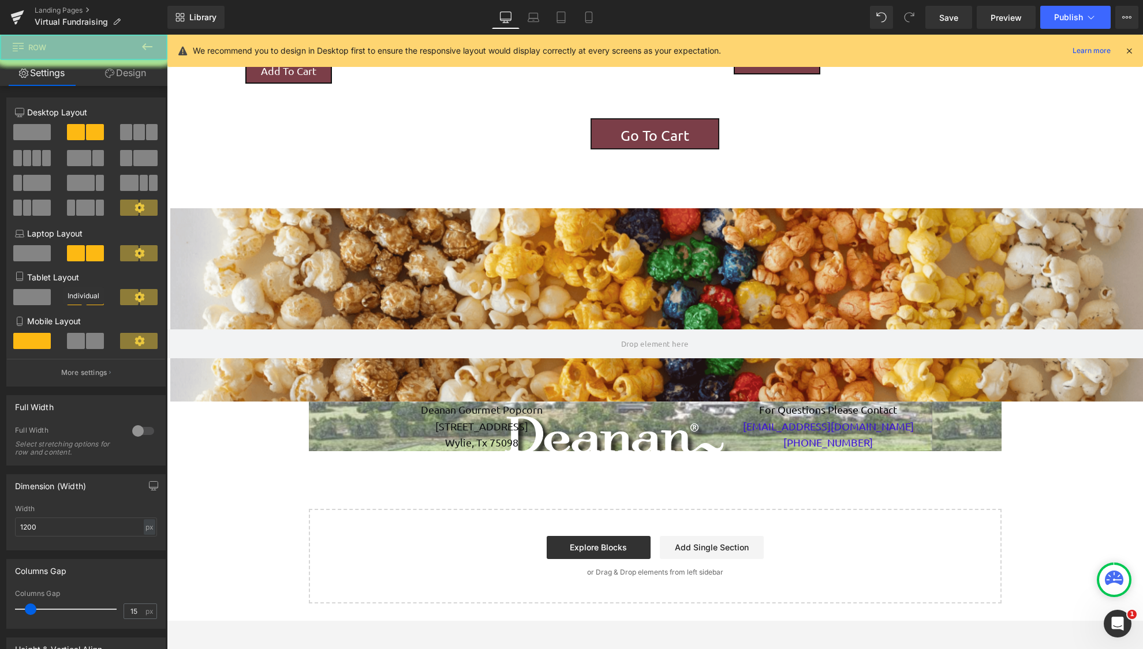
click at [312, 451] on div "Deanan Gourmet Popcorn [STREET_ADDRESS] Wylie, Tx 75098 Text Block For Question…" at bounding box center [655, 427] width 692 height 50
